Goal: Use online tool/utility: Utilize a website feature to perform a specific function

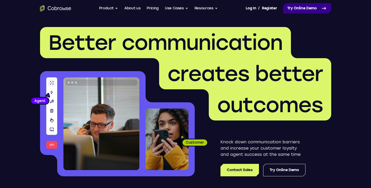
click at [301, 9] on link "Try Online Demo" at bounding box center [307, 8] width 48 height 10
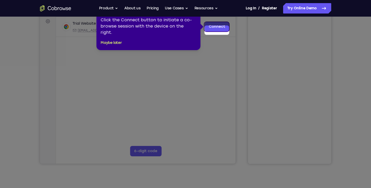
scroll to position [52, 0]
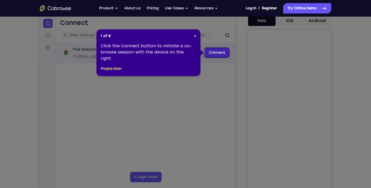
click at [216, 51] on link "Connect" at bounding box center [216, 52] width 25 height 9
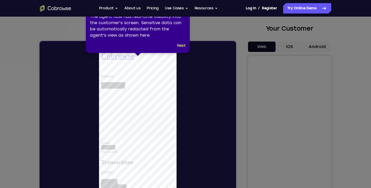
scroll to position [0, 0]
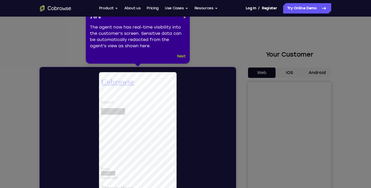
click at [178, 55] on button "Next" at bounding box center [181, 56] width 9 height 6
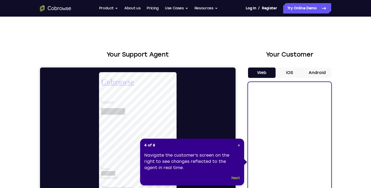
click at [233, 177] on button "Next" at bounding box center [235, 178] width 9 height 6
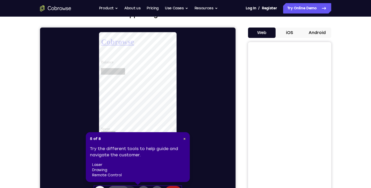
scroll to position [104, 0]
